Goal: Entertainment & Leisure: Consume media (video, audio)

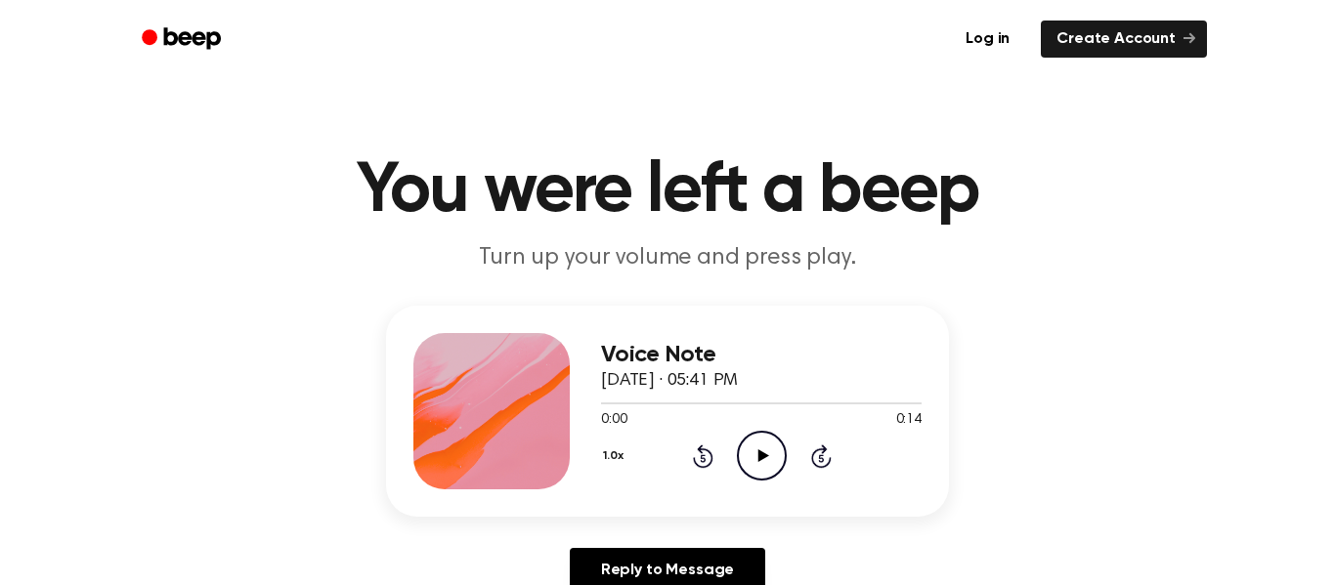
click at [777, 454] on icon "Play Audio" at bounding box center [762, 456] width 50 height 50
click at [815, 466] on icon at bounding box center [821, 456] width 21 height 23
click at [821, 459] on icon "Skip 5 seconds" at bounding box center [820, 456] width 21 height 25
click at [700, 461] on icon "Rewind 5 seconds" at bounding box center [702, 456] width 21 height 25
click at [703, 458] on icon at bounding box center [702, 458] width 5 height 8
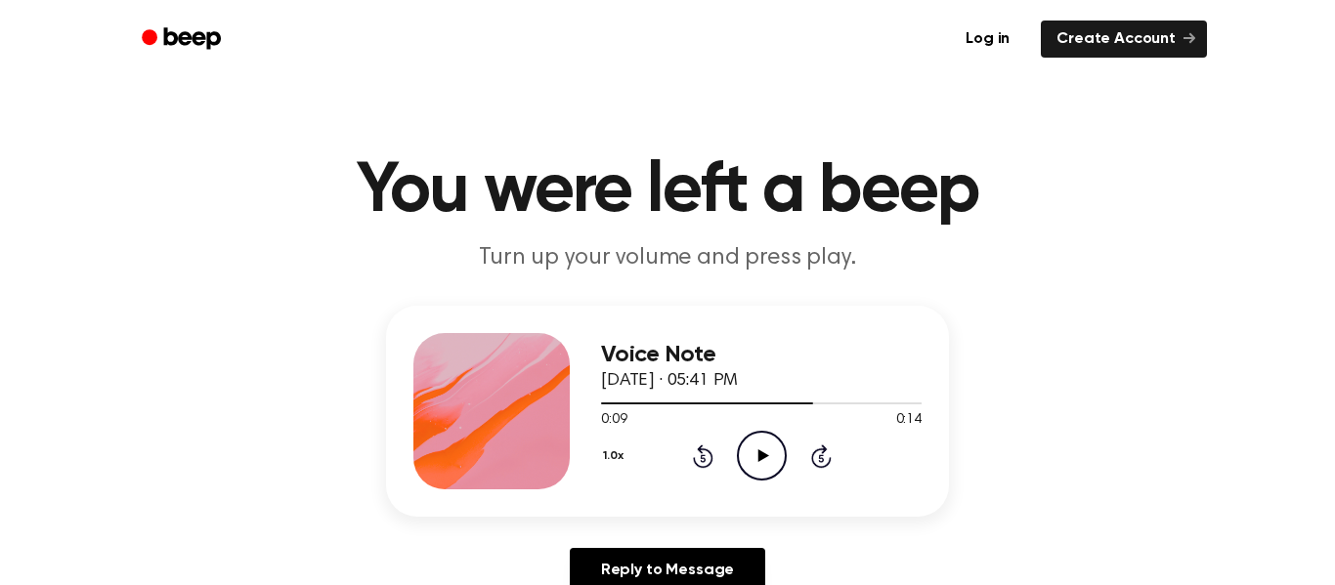
click at [708, 461] on icon "Rewind 5 seconds" at bounding box center [702, 456] width 21 height 25
click at [703, 458] on icon at bounding box center [702, 458] width 5 height 8
click at [711, 455] on icon at bounding box center [703, 456] width 21 height 23
click at [763, 467] on icon "Play Audio" at bounding box center [762, 456] width 50 height 50
click at [758, 453] on icon at bounding box center [761, 456] width 9 height 13
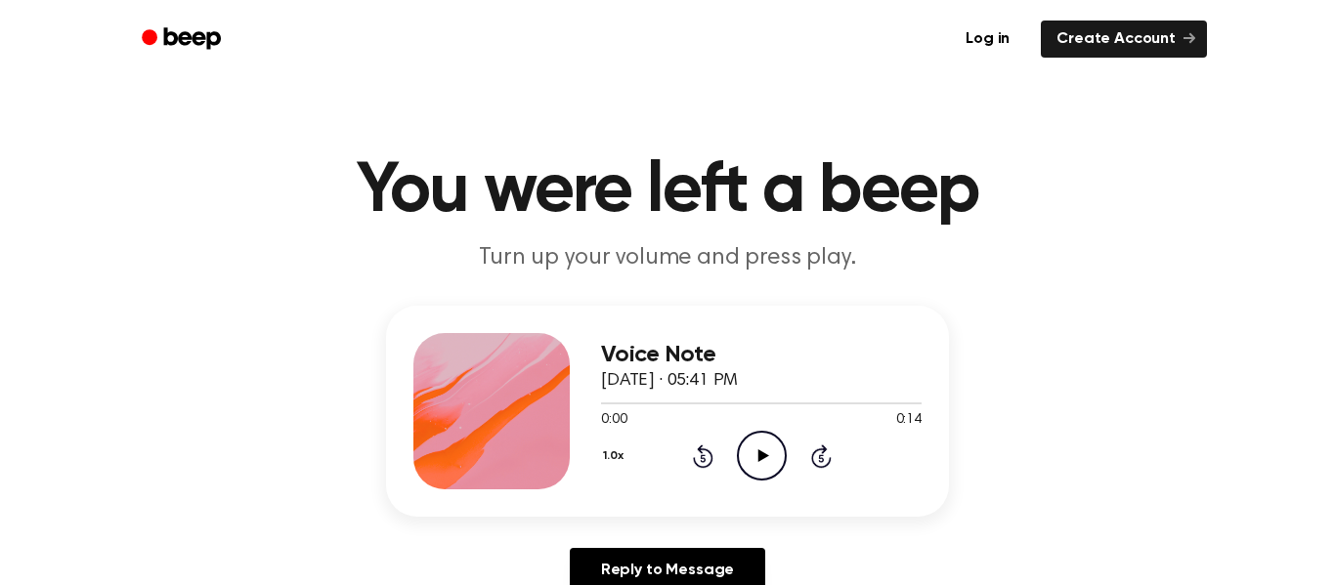
click at [761, 446] on icon "Play Audio" at bounding box center [762, 456] width 50 height 50
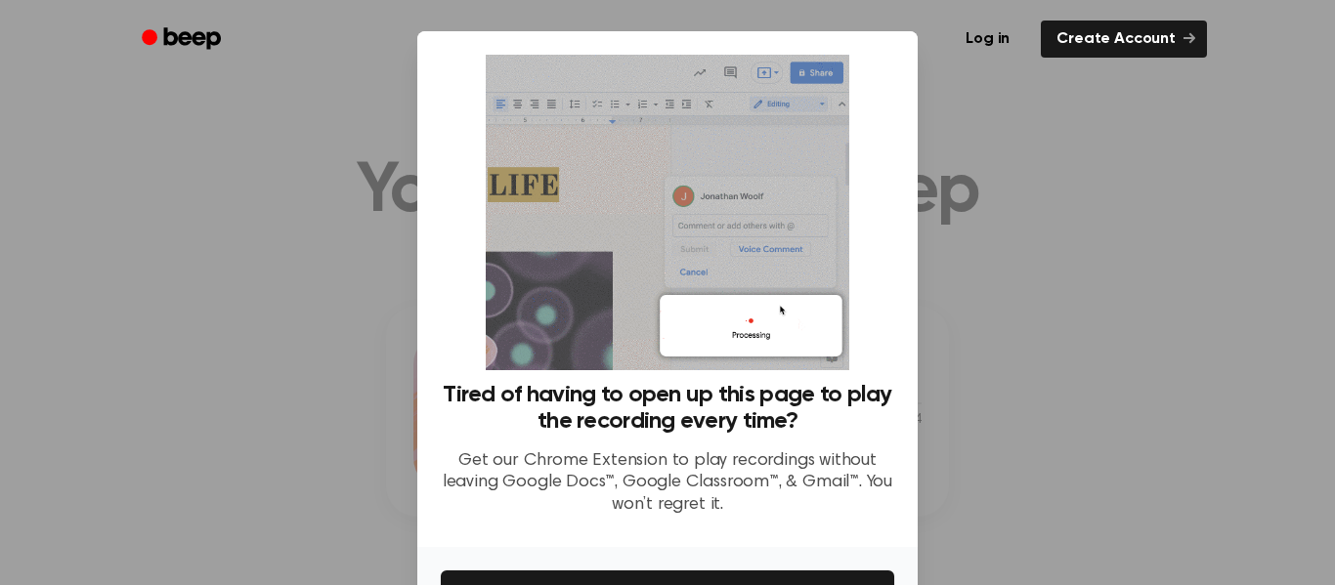
click at [1066, 299] on div at bounding box center [667, 292] width 1335 height 585
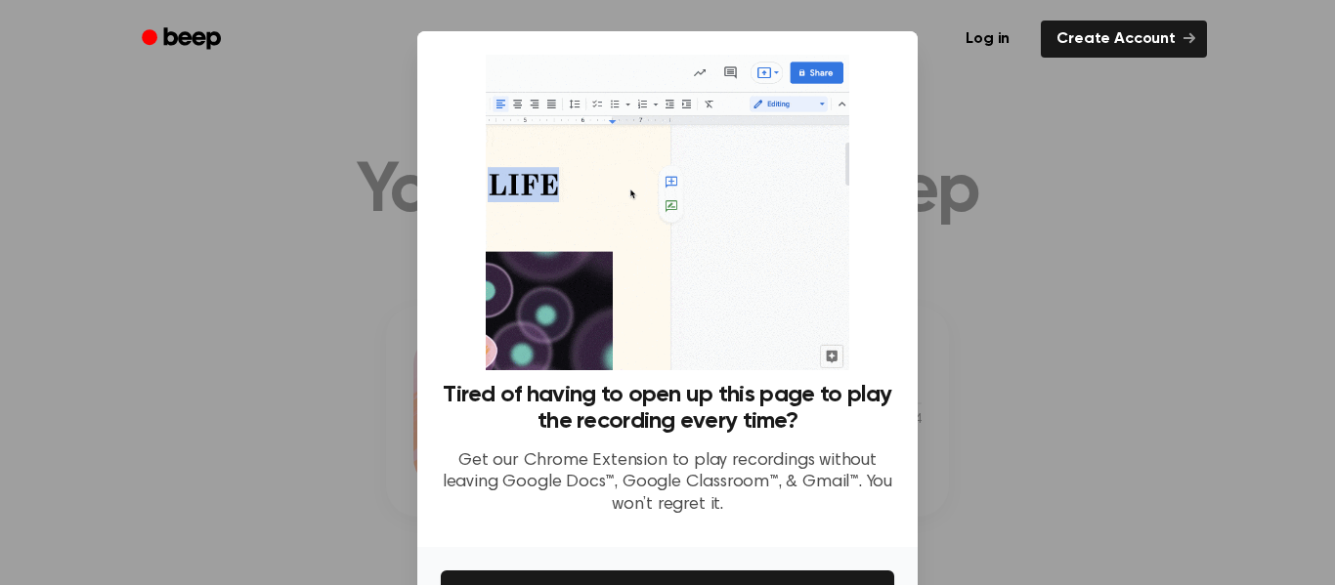
click at [1023, 316] on div at bounding box center [667, 292] width 1335 height 585
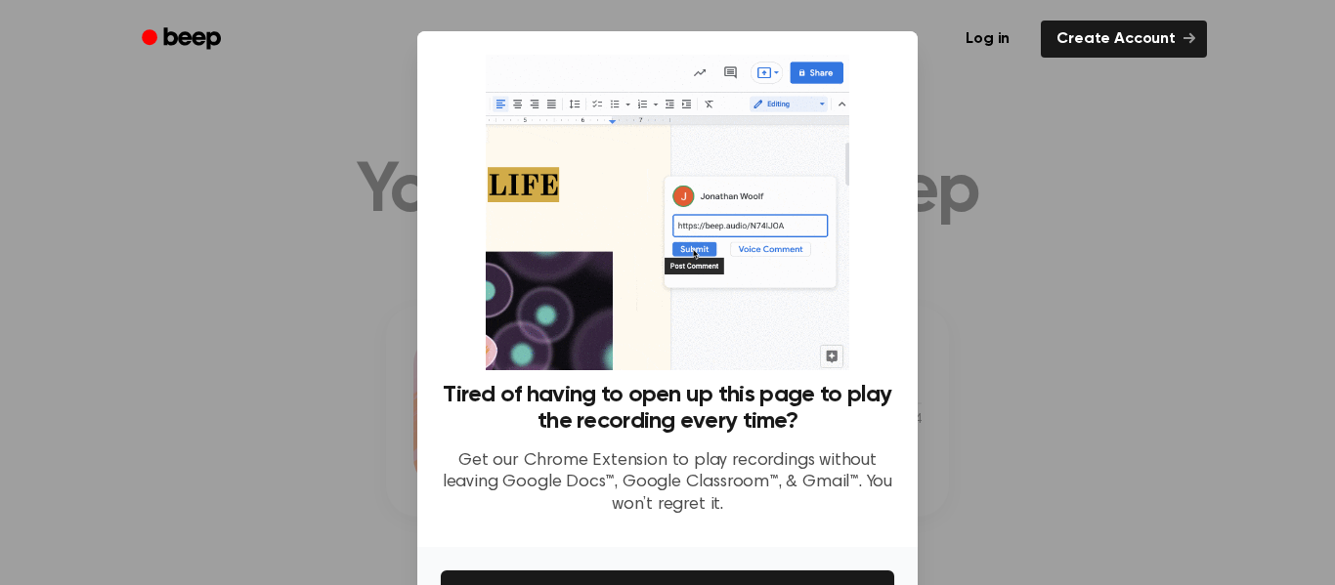
click at [1015, 295] on div at bounding box center [667, 292] width 1335 height 585
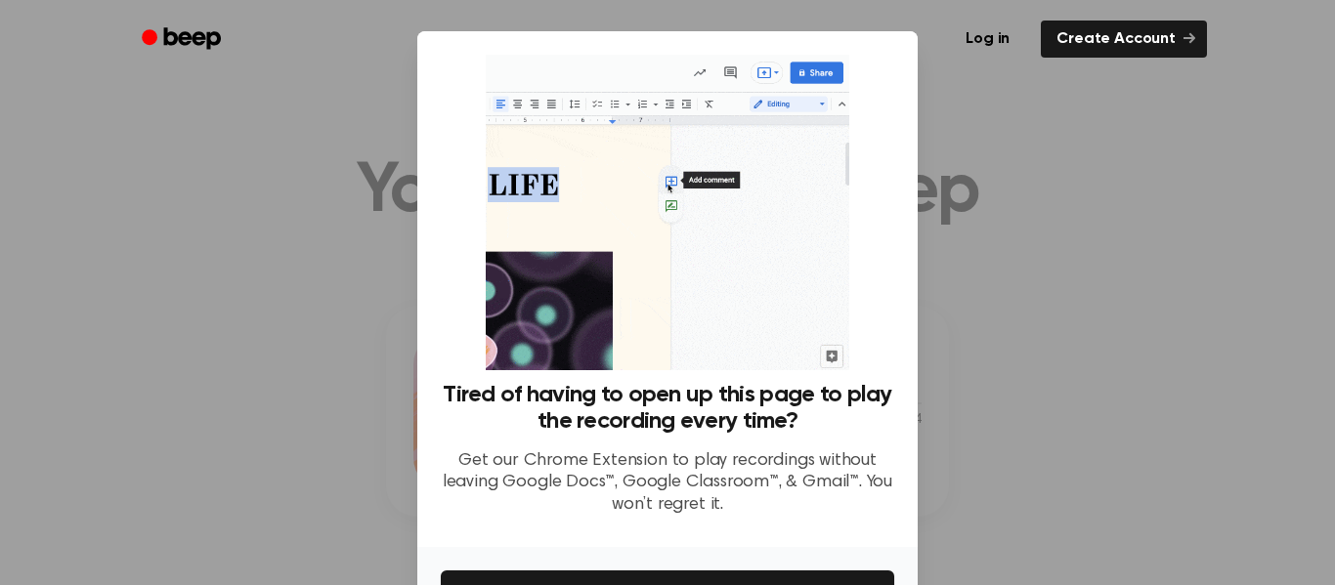
click at [1014, 279] on div at bounding box center [667, 292] width 1335 height 585
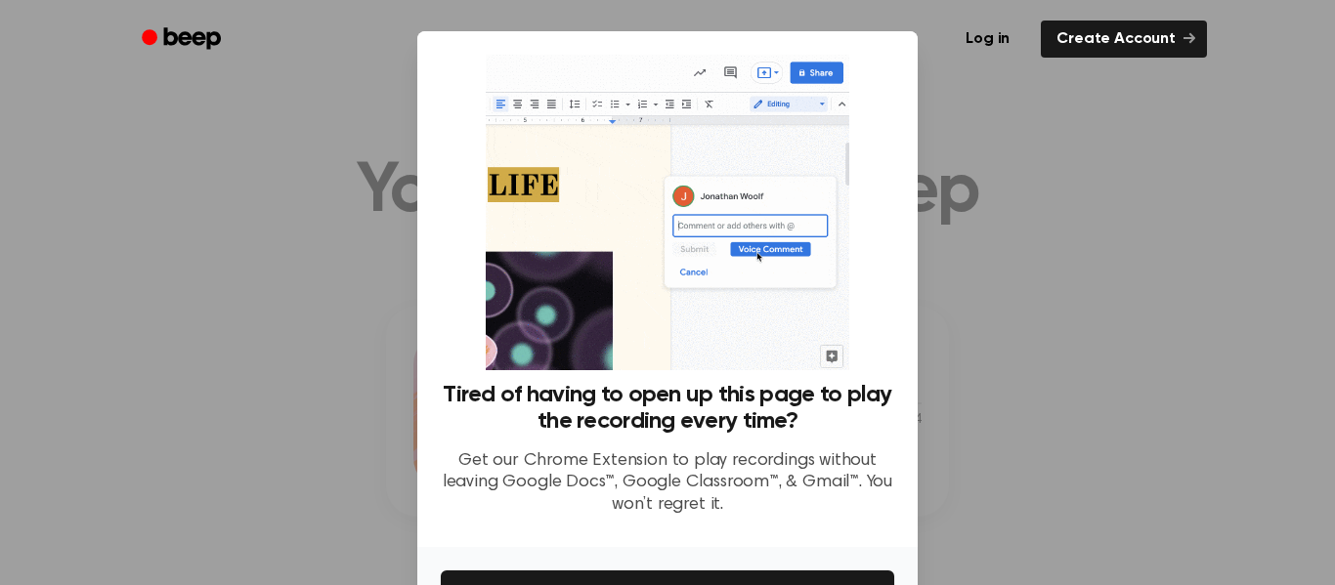
scroll to position [126, 0]
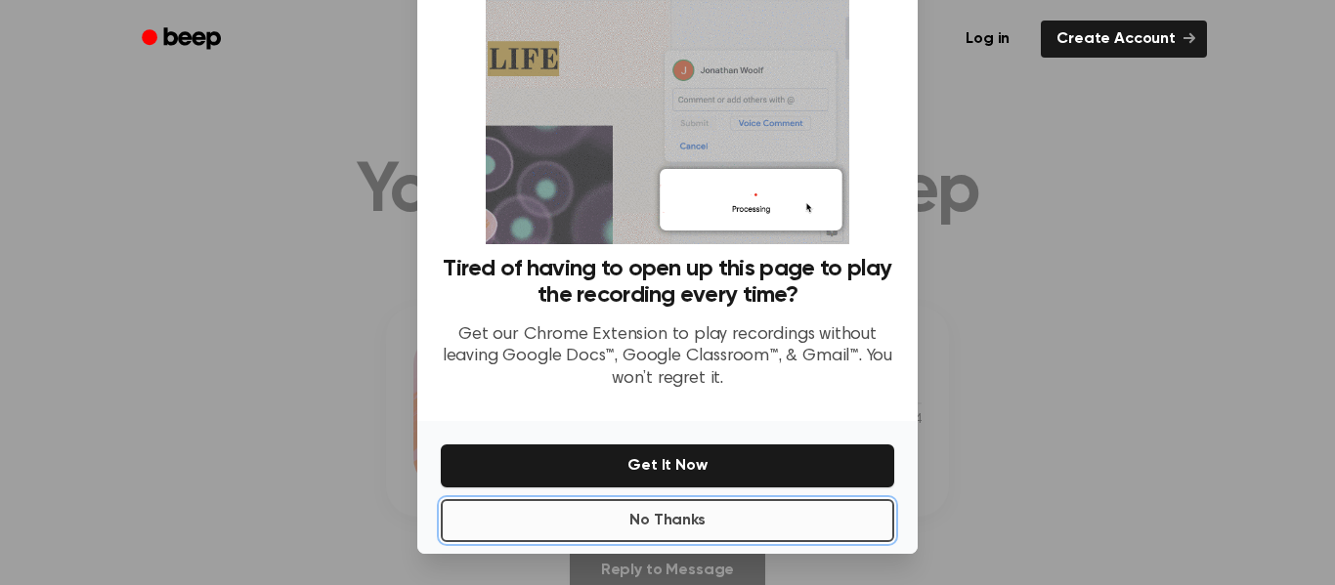
click at [785, 506] on button "No Thanks" at bounding box center [667, 520] width 453 height 43
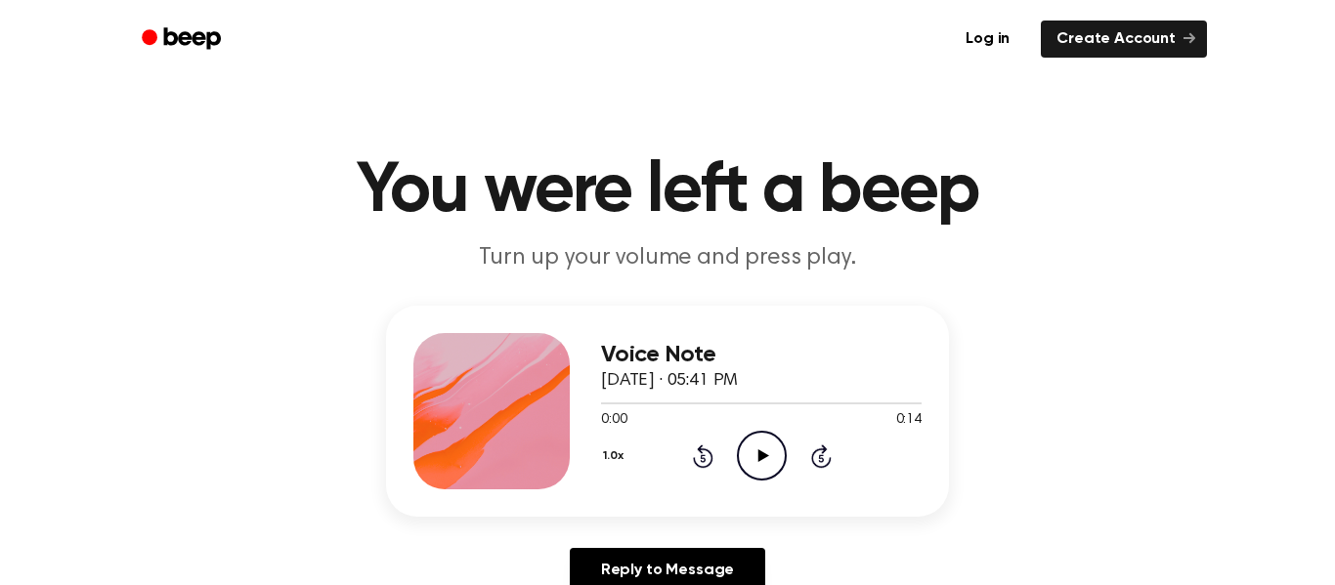
click at [753, 461] on icon "Play Audio" at bounding box center [762, 456] width 50 height 50
click at [703, 458] on icon at bounding box center [702, 458] width 5 height 8
click at [763, 471] on icon "Pause Audio" at bounding box center [762, 456] width 50 height 50
click at [703, 458] on icon at bounding box center [702, 458] width 5 height 8
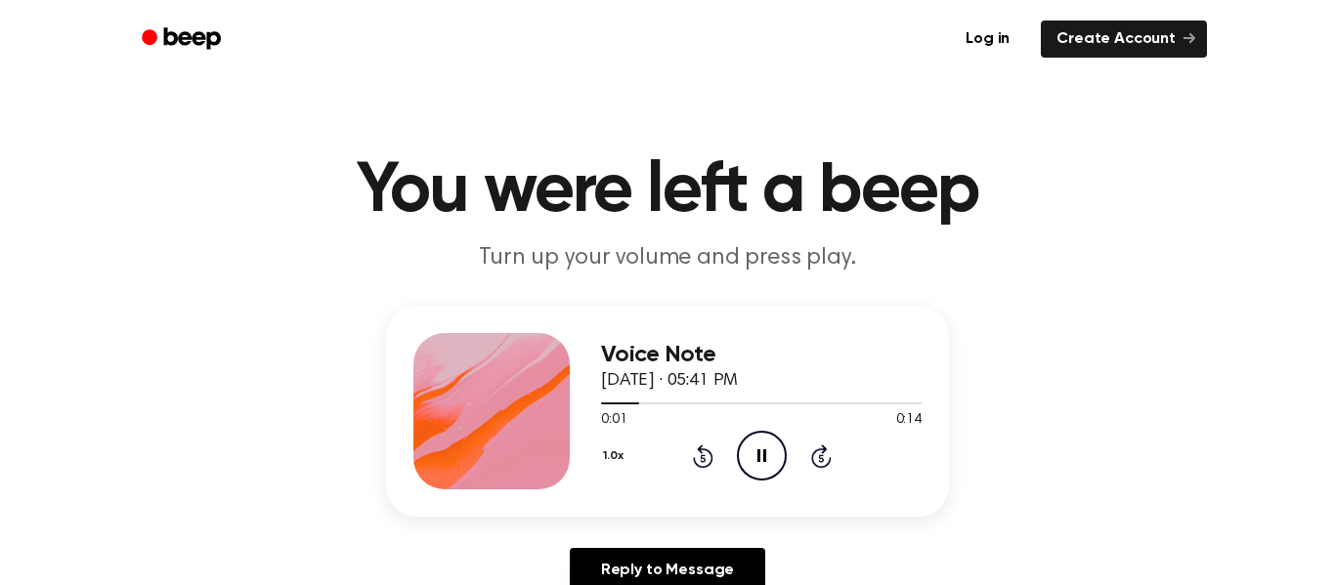
click at [774, 449] on icon "Pause Audio" at bounding box center [762, 456] width 50 height 50
click at [693, 458] on icon at bounding box center [703, 456] width 21 height 23
click at [756, 448] on icon "Play Audio" at bounding box center [762, 456] width 50 height 50
click at [765, 452] on icon at bounding box center [761, 456] width 9 height 13
click at [777, 472] on icon "Play Audio" at bounding box center [762, 456] width 50 height 50
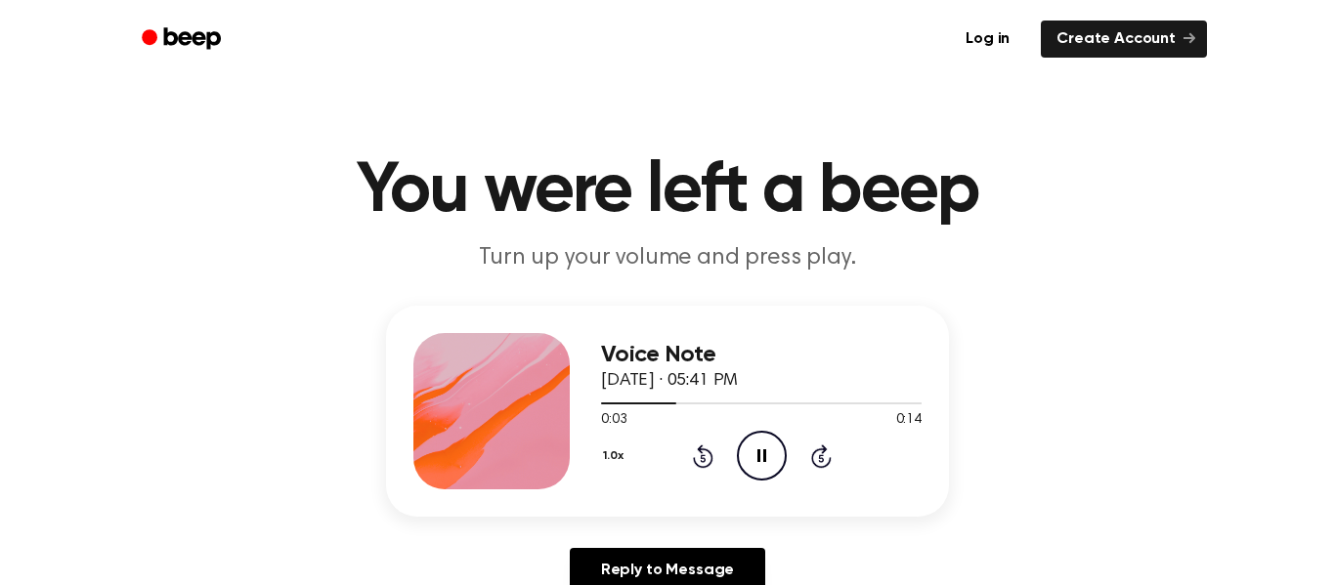
click at [760, 450] on icon "Pause Audio" at bounding box center [762, 456] width 50 height 50
click at [766, 448] on icon "Play Audio" at bounding box center [762, 456] width 50 height 50
click at [778, 460] on icon "Pause Audio" at bounding box center [762, 456] width 50 height 50
click at [703, 458] on icon at bounding box center [702, 458] width 5 height 8
click at [763, 450] on icon "Play Audio" at bounding box center [762, 456] width 50 height 50
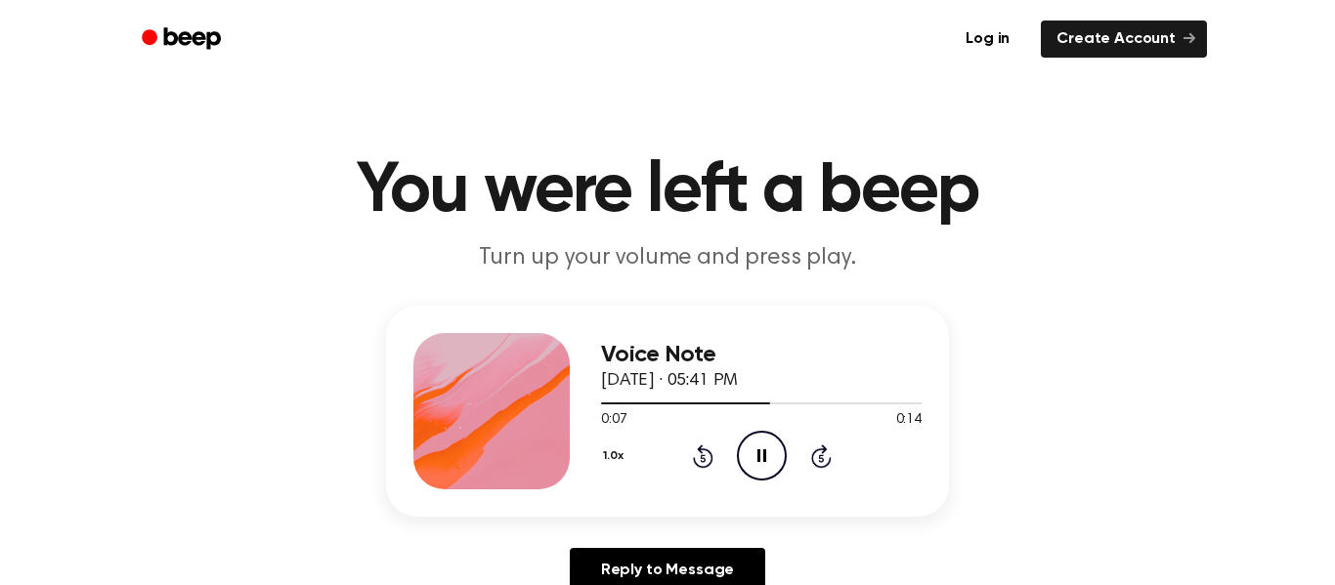
click at [751, 471] on icon "Pause Audio" at bounding box center [762, 456] width 50 height 50
click at [703, 458] on icon at bounding box center [702, 458] width 5 height 8
click at [701, 454] on icon at bounding box center [703, 456] width 21 height 23
click at [746, 448] on icon "Play Audio" at bounding box center [762, 456] width 50 height 50
click at [764, 451] on icon at bounding box center [761, 456] width 9 height 13
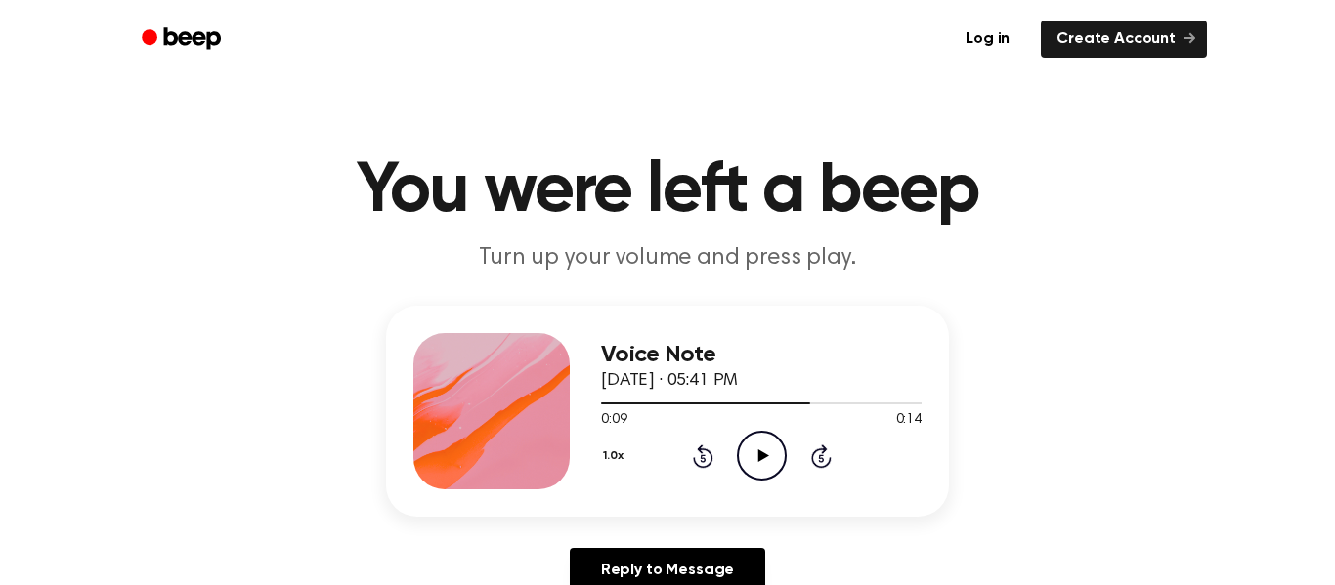
click at [772, 454] on icon "Play Audio" at bounding box center [762, 456] width 50 height 50
click at [775, 449] on icon "Pause Audio" at bounding box center [762, 456] width 50 height 50
click at [704, 467] on icon at bounding box center [703, 456] width 21 height 23
click at [703, 458] on icon at bounding box center [702, 458] width 5 height 8
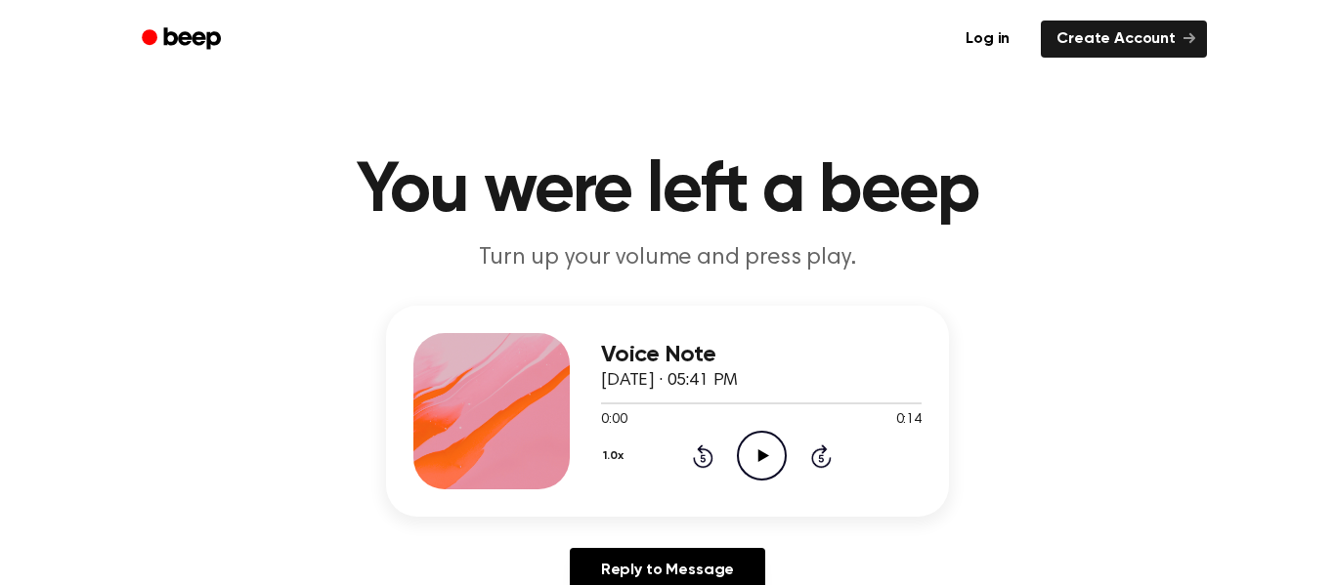
click at [703, 458] on icon at bounding box center [702, 458] width 5 height 8
click at [763, 444] on icon "Play Audio" at bounding box center [762, 456] width 50 height 50
click at [773, 434] on icon "Pause Audio" at bounding box center [762, 456] width 50 height 50
click at [769, 458] on icon "Play Audio" at bounding box center [762, 456] width 50 height 50
